Goal: Navigation & Orientation: Find specific page/section

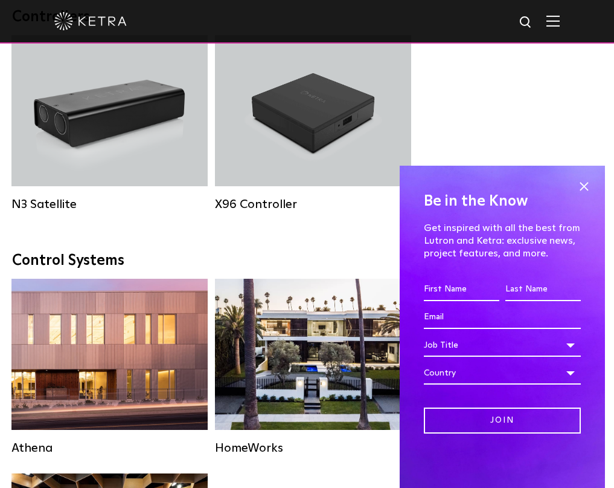
scroll to position [1994, 0]
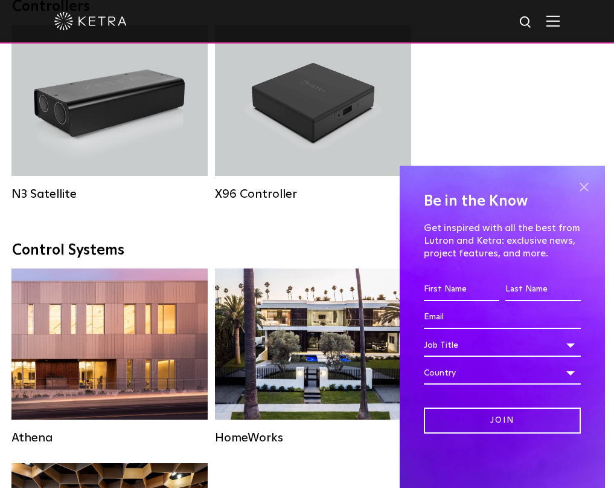
click at [581, 187] on span at bounding box center [584, 187] width 18 height 18
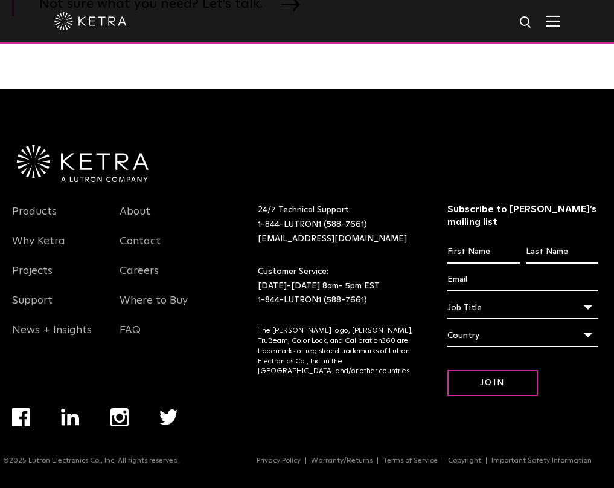
scroll to position [2740, 0]
click at [45, 222] on link "Products" at bounding box center [34, 219] width 45 height 28
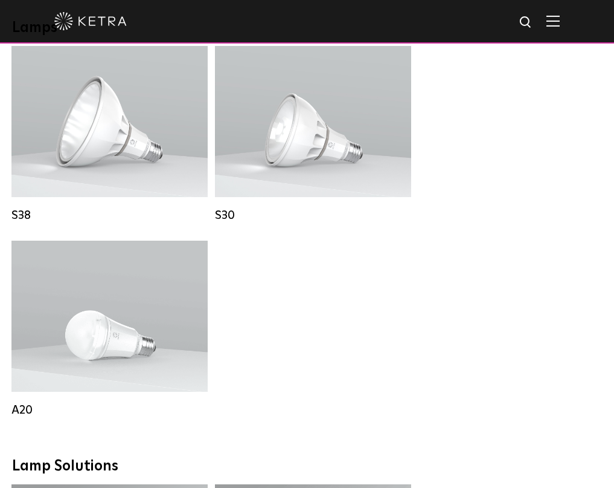
scroll to position [906, 0]
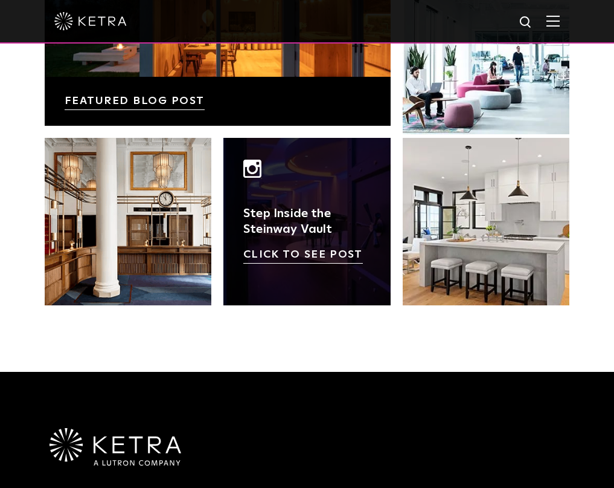
scroll to position [2115, 0]
